Goal: Information Seeking & Learning: Learn about a topic

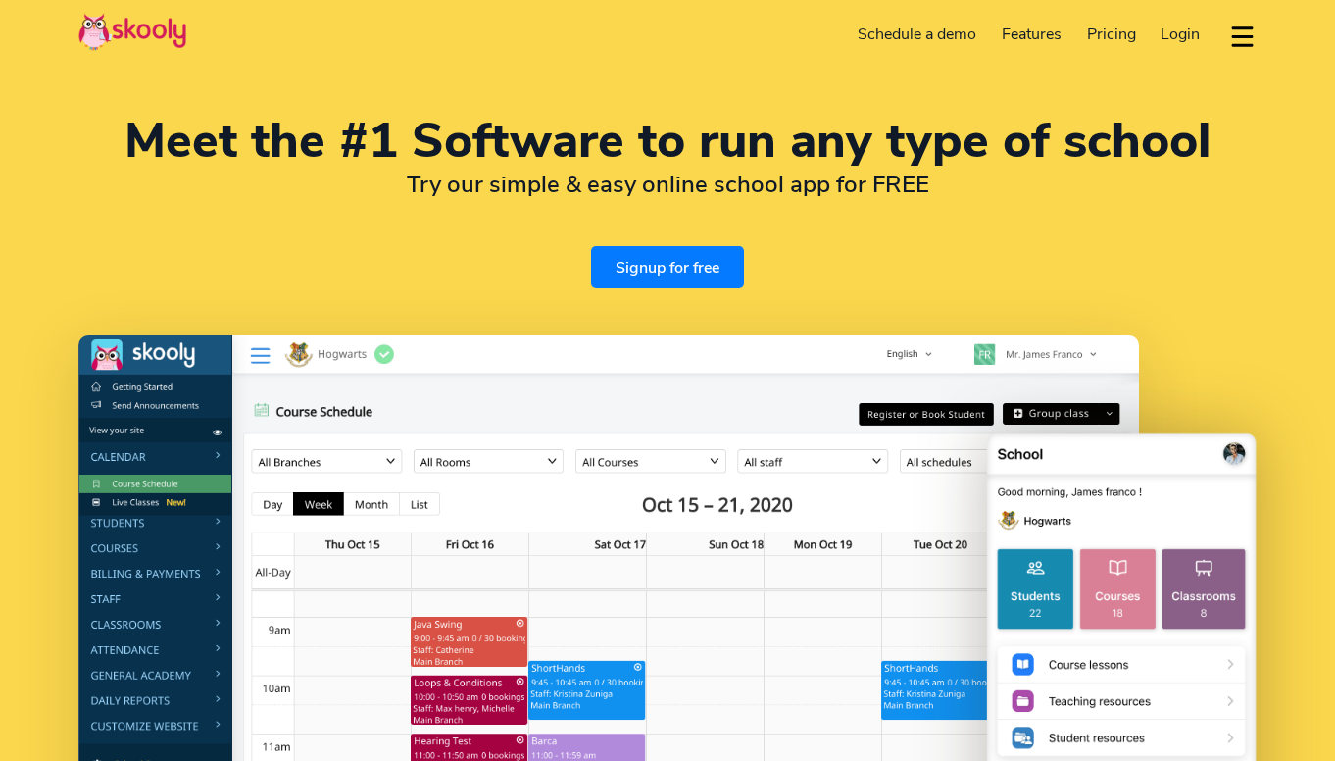
select select "en"
select select "20"
select select "[GEOGRAPHIC_DATA]"
select select "[GEOGRAPHIC_DATA]/[GEOGRAPHIC_DATA]"
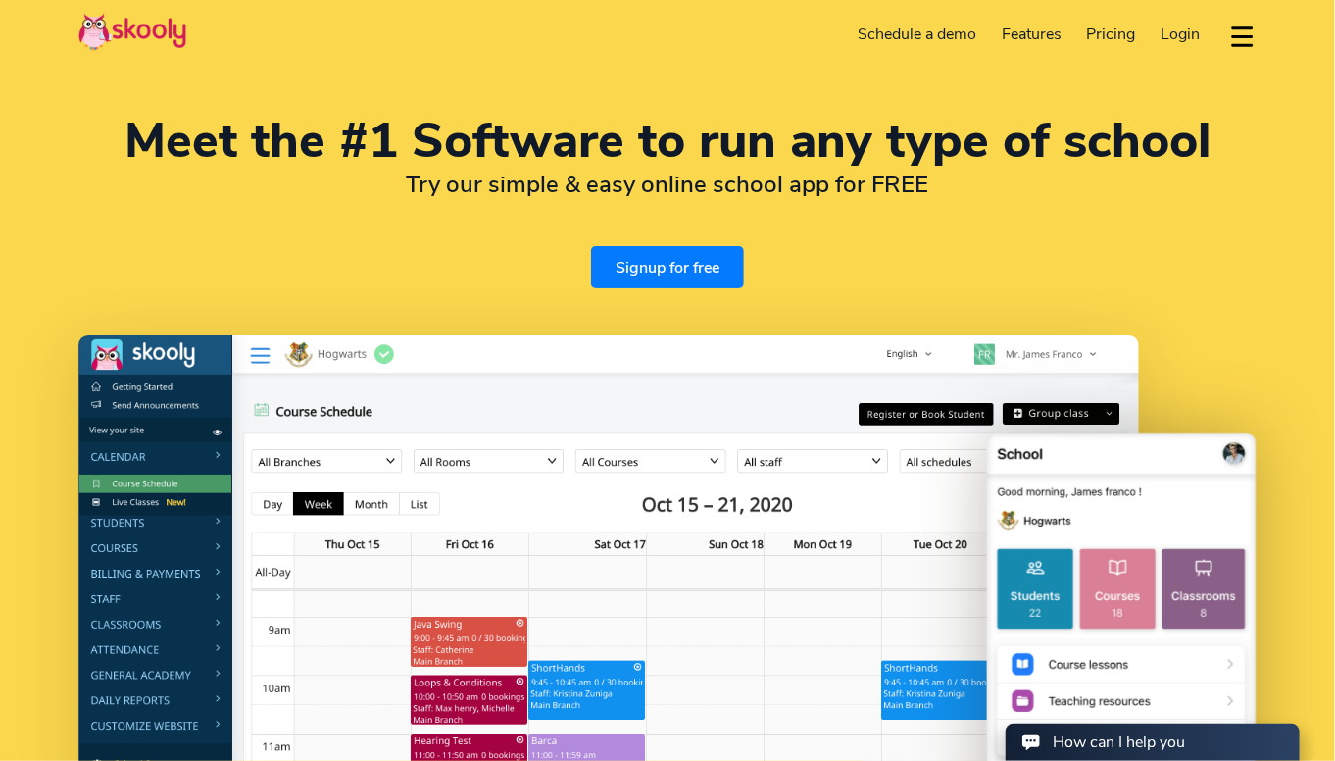
click at [1111, 33] on span "Pricing" at bounding box center [1111, 35] width 49 height 22
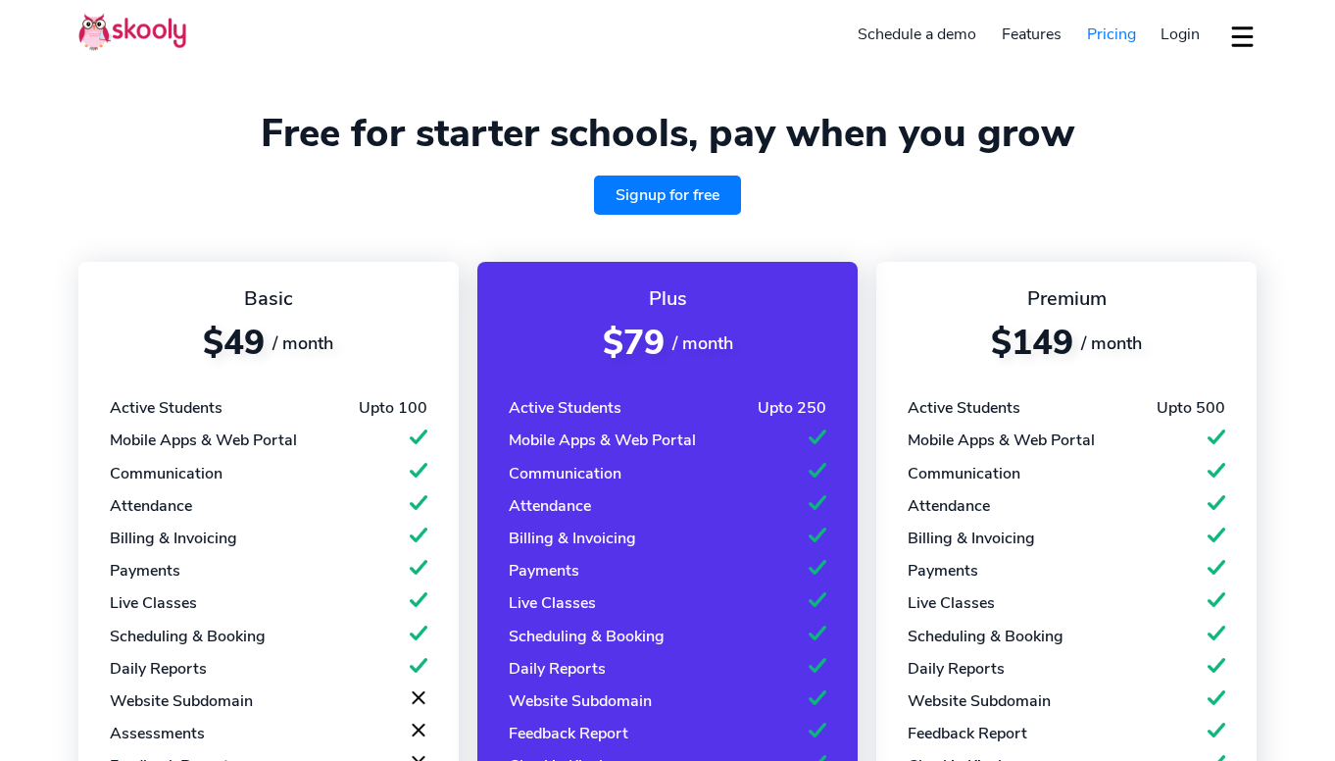
select select "en"
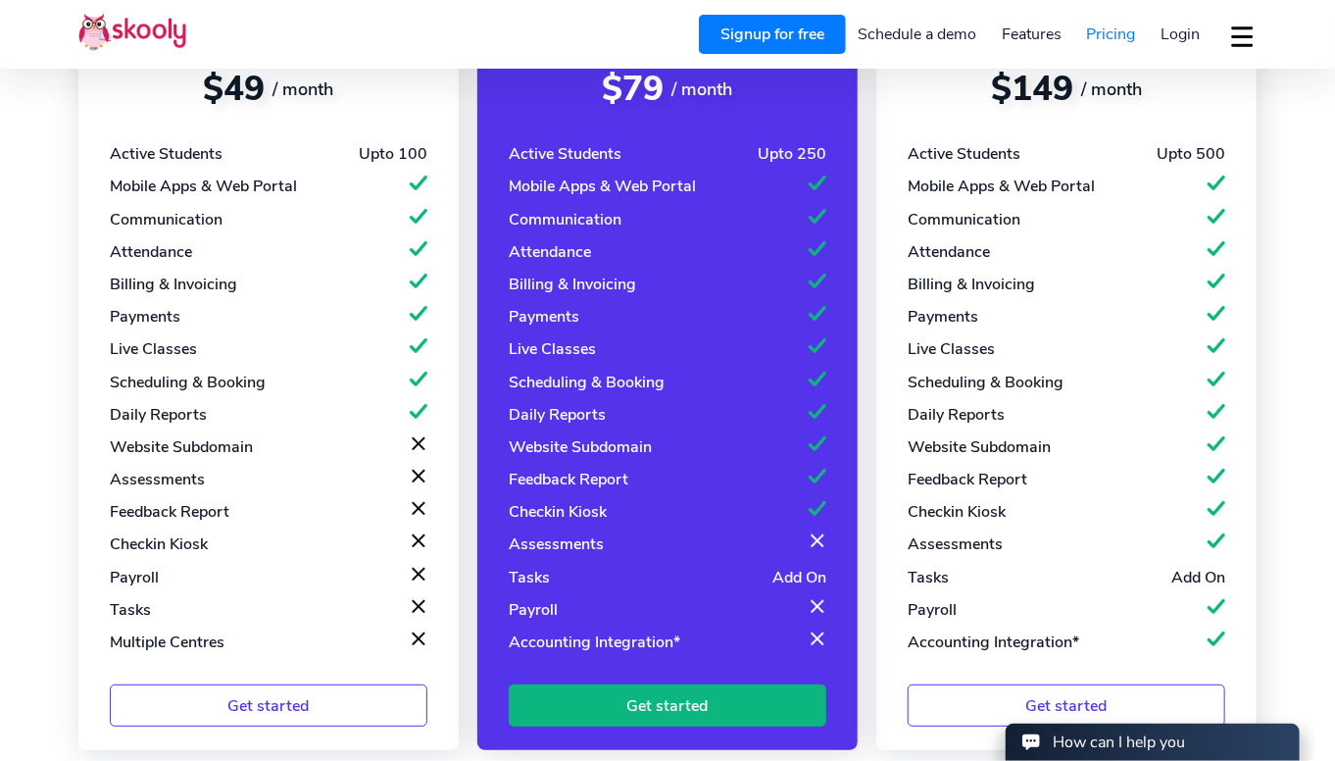
select select "20"
select select "[GEOGRAPHIC_DATA]"
select select "[GEOGRAPHIC_DATA]/[GEOGRAPHIC_DATA]"
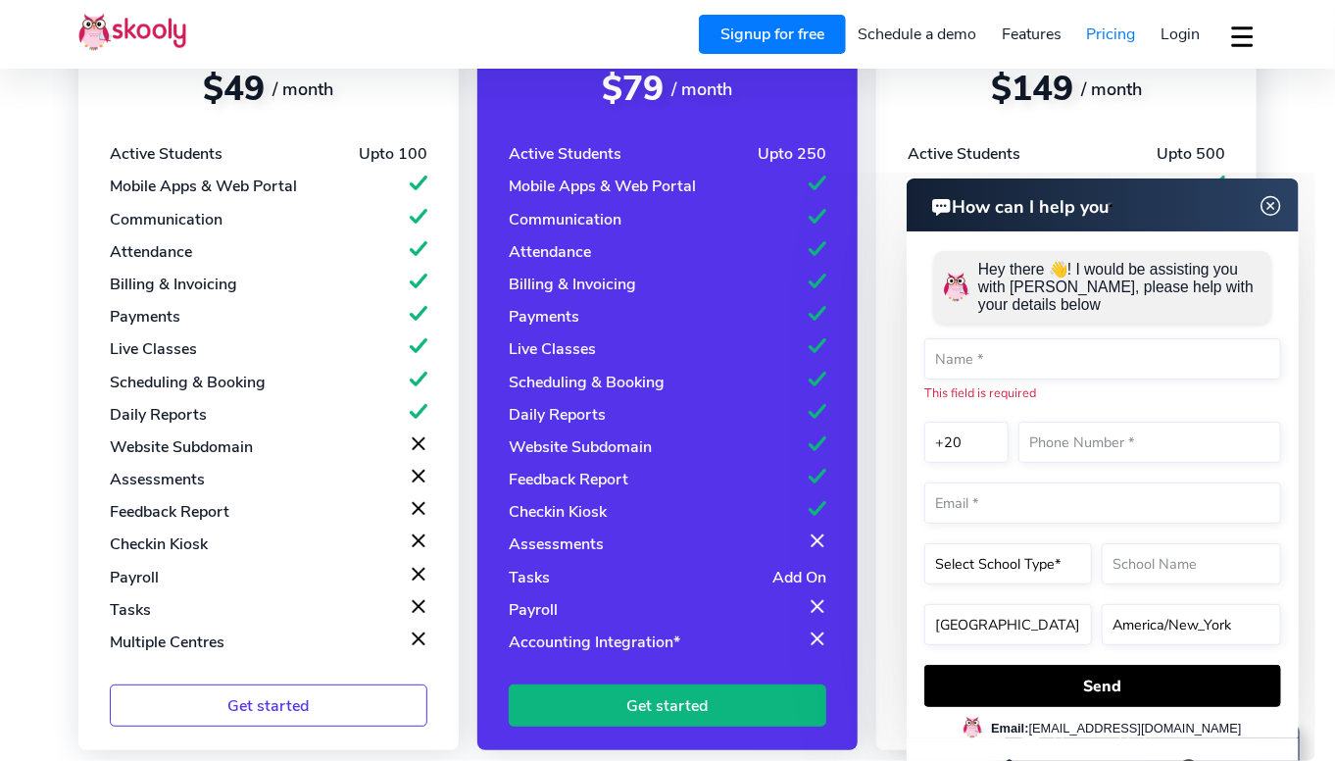
click at [1277, 213] on img at bounding box center [1270, 205] width 37 height 25
